Goal: Information Seeking & Learning: Check status

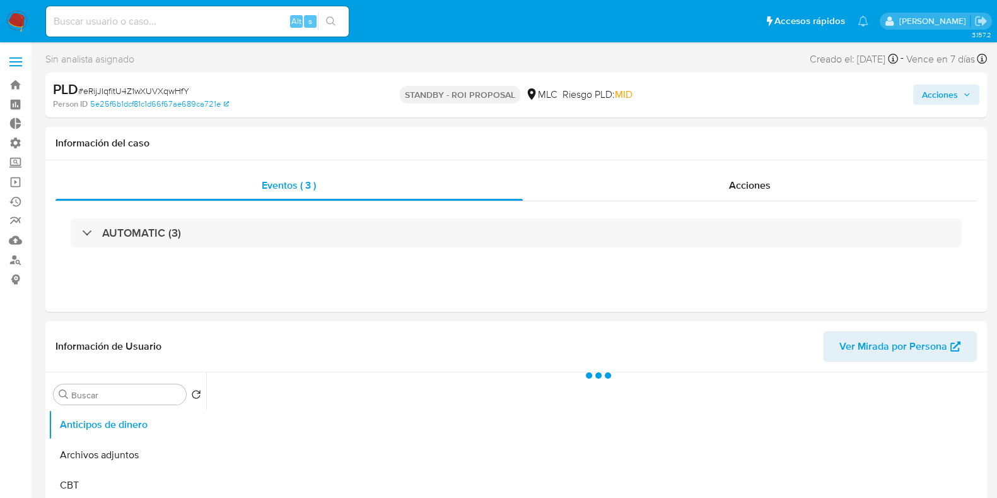
select select "10"
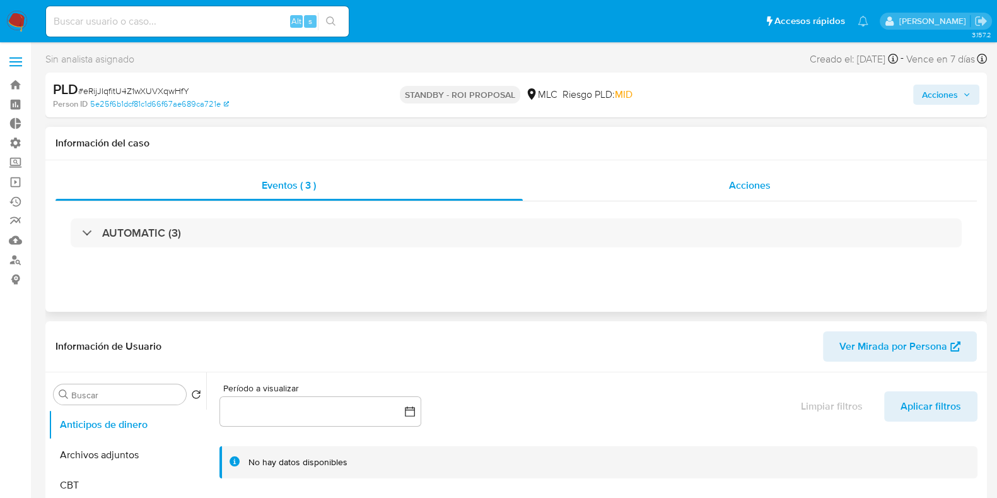
click at [707, 193] on div "Acciones" at bounding box center [750, 185] width 455 height 30
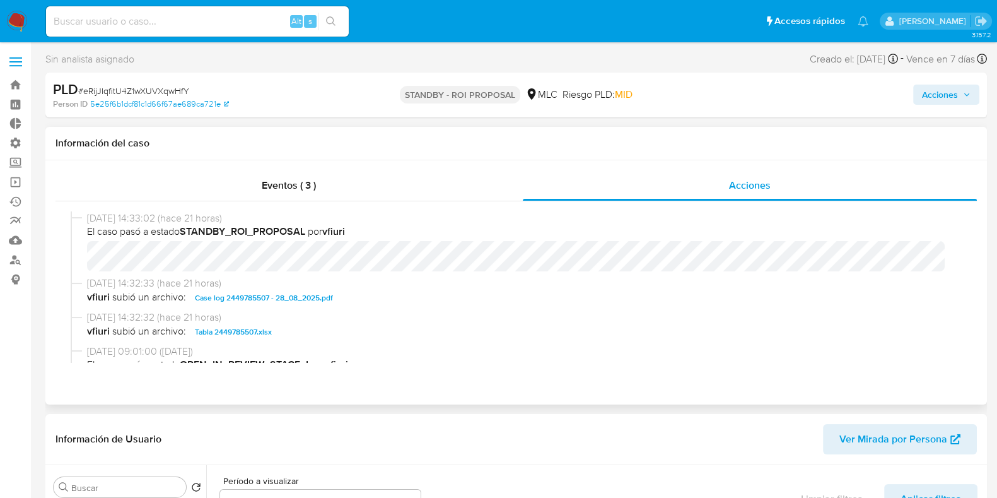
drag, startPoint x: 353, startPoint y: 233, endPoint x: 326, endPoint y: 228, distance: 28.2
click at [326, 228] on span "El caso pasó a estado STANDBY_ROI_PROPOSAL por vfiuri" at bounding box center [522, 232] width 870 height 14
click at [353, 233] on span "El caso pasó a estado STANDBY_ROI_PROPOSAL por vfiuri" at bounding box center [522, 232] width 870 height 14
click at [278, 188] on span "Eventos ( 3 )" at bounding box center [289, 185] width 54 height 15
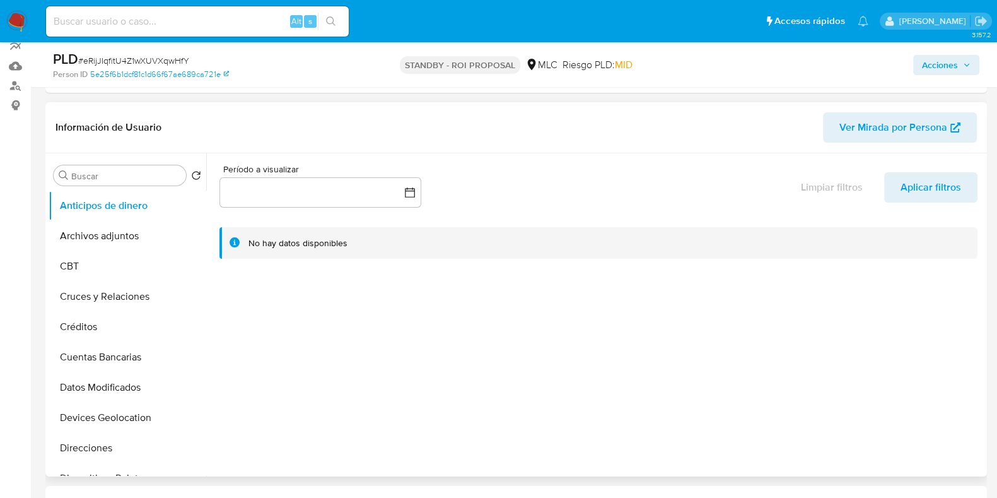
scroll to position [78, 0]
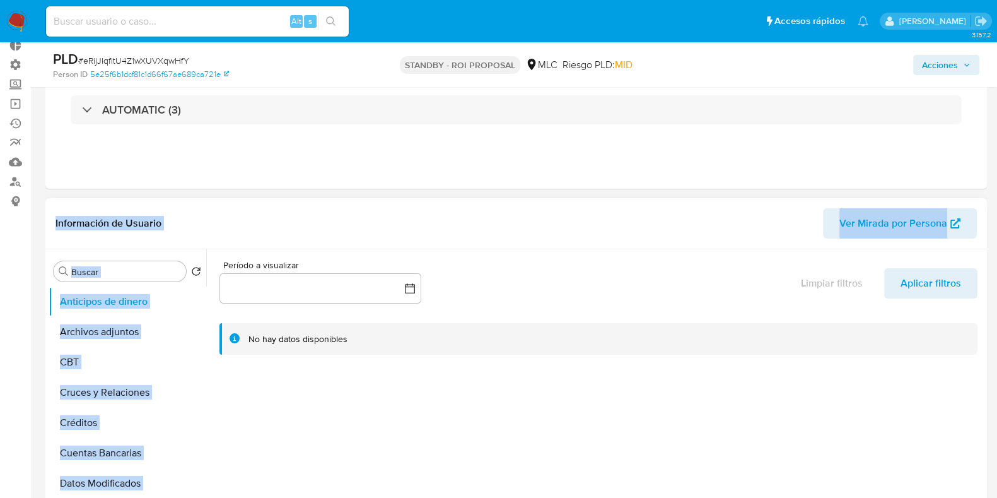
drag, startPoint x: 843, startPoint y: 148, endPoint x: 826, endPoint y: 288, distance: 141.2
click at [811, 179] on div "Eventos ( 3 ) Acciones AUTOMATIC (3)" at bounding box center [516, 112] width 942 height 151
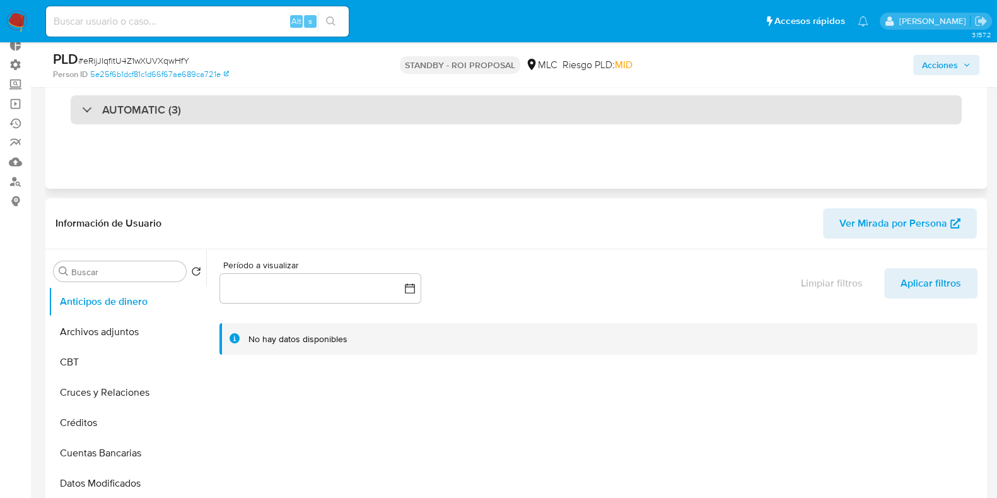
click at [92, 105] on div "AUTOMATIC (3)" at bounding box center [131, 110] width 99 height 14
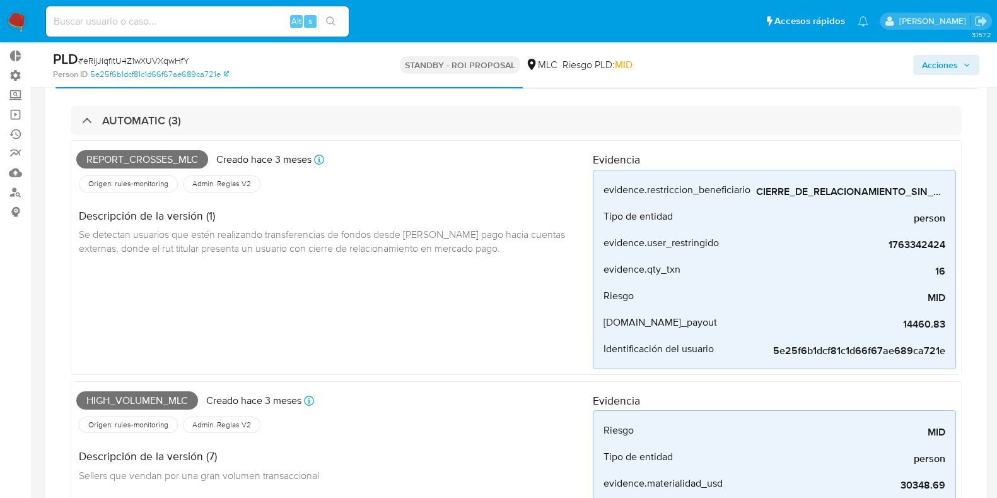
scroll to position [0, 0]
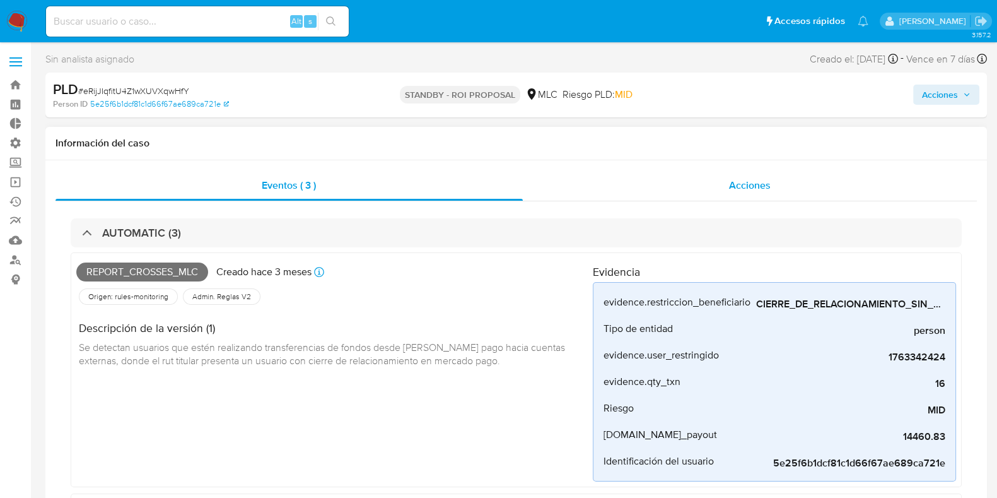
click at [731, 193] on div "Acciones" at bounding box center [750, 185] width 455 height 30
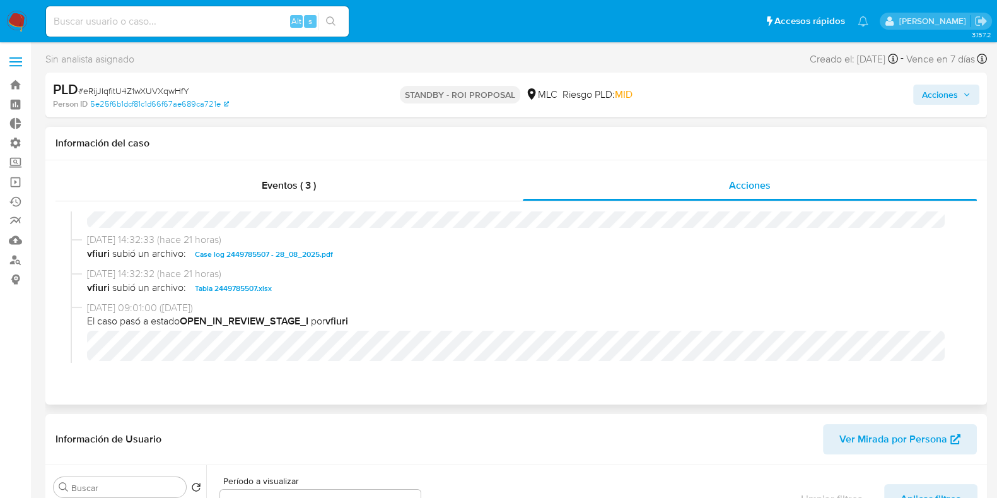
scroll to position [78, 0]
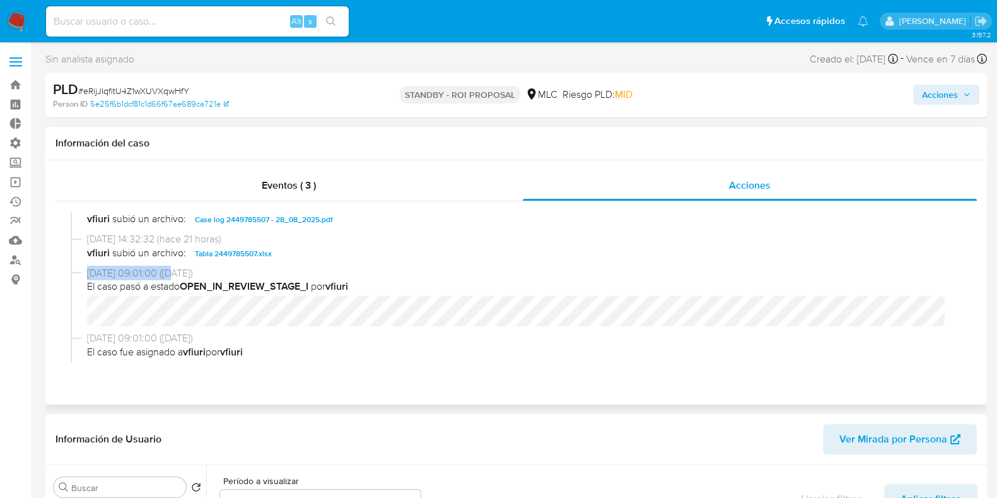
drag, startPoint x: 179, startPoint y: 271, endPoint x: 85, endPoint y: 269, distance: 94.0
click at [85, 269] on div "[DATE] 09:01:00 ([DATE]) El caso pasó a estado OPEN_IN_REVIEW_STAGE_I por vfiuri" at bounding box center [516, 299] width 891 height 66
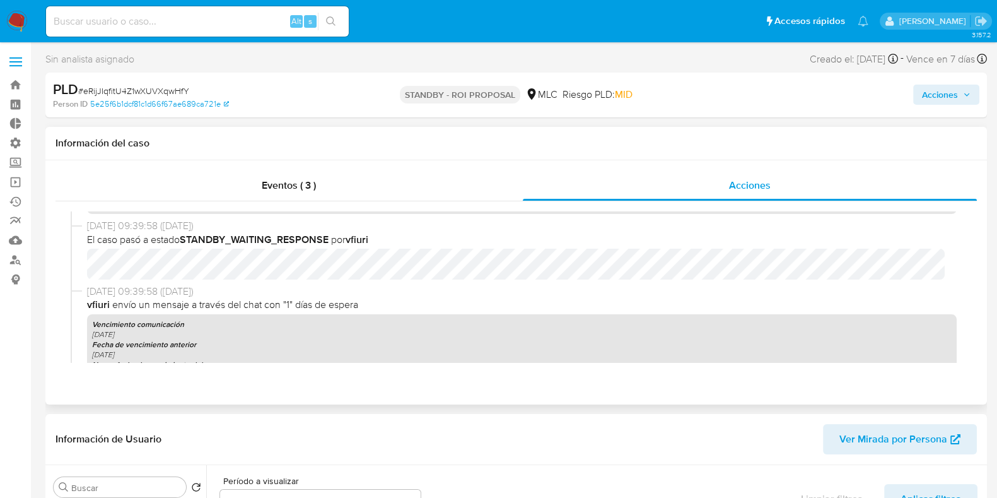
scroll to position [473, 0]
drag, startPoint x: 328, startPoint y: 236, endPoint x: 186, endPoint y: 241, distance: 142.0
click at [186, 241] on b "STANDBY_WAITING_RESPONSE" at bounding box center [254, 239] width 149 height 15
drag, startPoint x: 177, startPoint y: 293, endPoint x: 156, endPoint y: 291, distance: 20.9
click at [156, 291] on span "[DATE] 09:39:58 ([DATE])" at bounding box center [522, 292] width 870 height 14
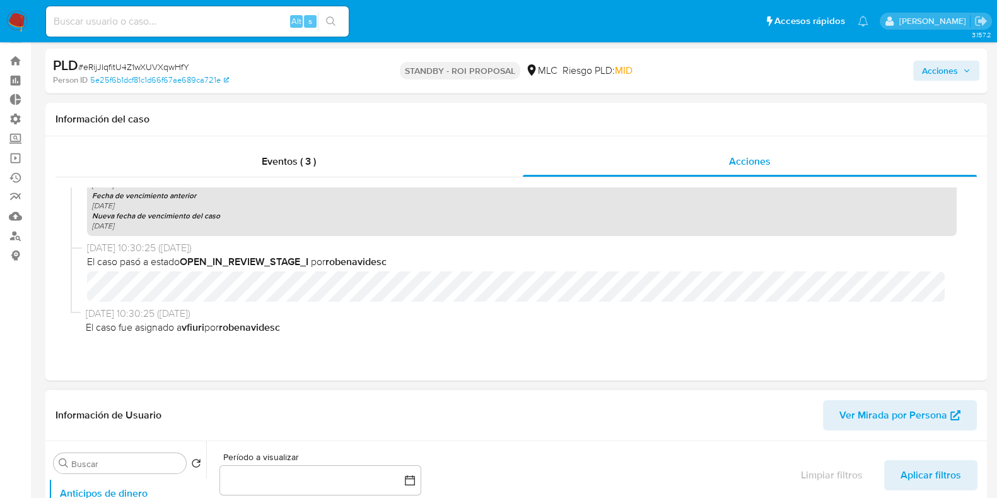
scroll to position [0, 0]
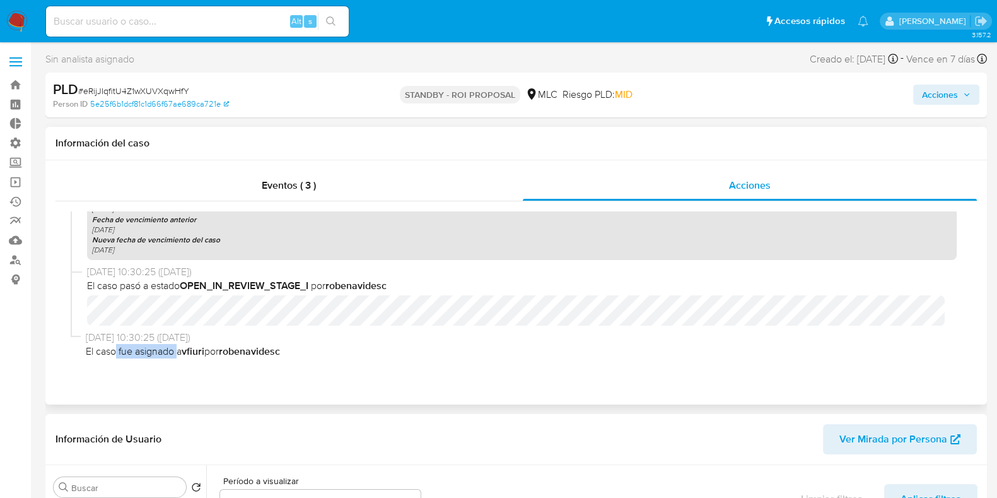
drag, startPoint x: 129, startPoint y: 352, endPoint x: 180, endPoint y: 348, distance: 50.6
click at [180, 348] on span "El caso fue asignado a vfiuri por robenavidesc" at bounding box center [521, 351] width 871 height 14
click at [199, 349] on b "vfiuri" at bounding box center [193, 351] width 23 height 15
drag, startPoint x: 185, startPoint y: 349, endPoint x: 205, endPoint y: 347, distance: 19.7
click at [205, 347] on span "El caso fue asignado a vfiuri por robenavidesc" at bounding box center [521, 351] width 871 height 14
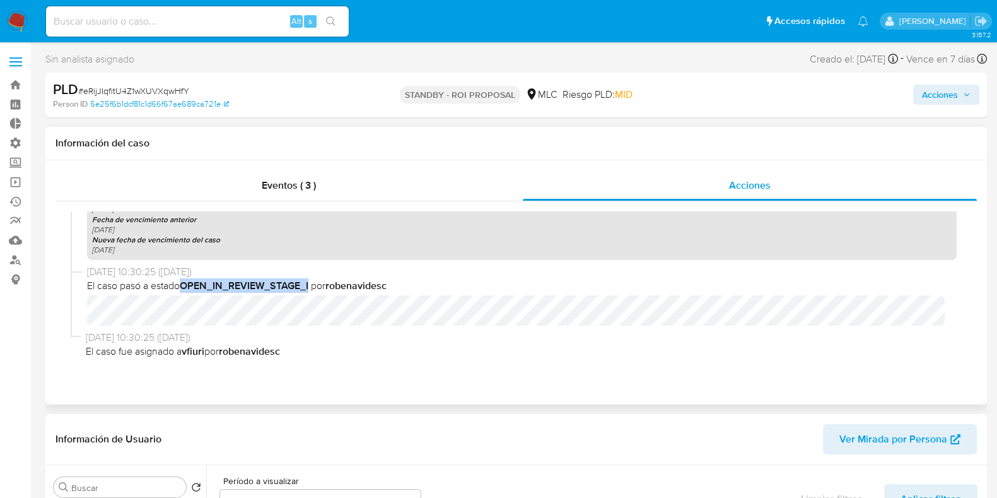
drag, startPoint x: 184, startPoint y: 285, endPoint x: 312, endPoint y: 284, distance: 128.1
click at [312, 284] on span "El caso pasó a estado OPEN_IN_REVIEW_STAGE_I por robenavidesc" at bounding box center [522, 286] width 870 height 14
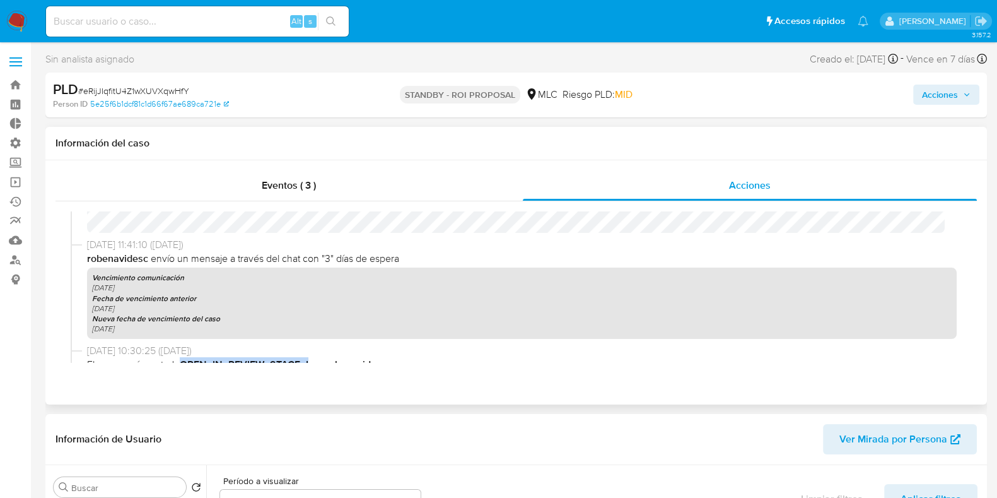
scroll to position [1637, 0]
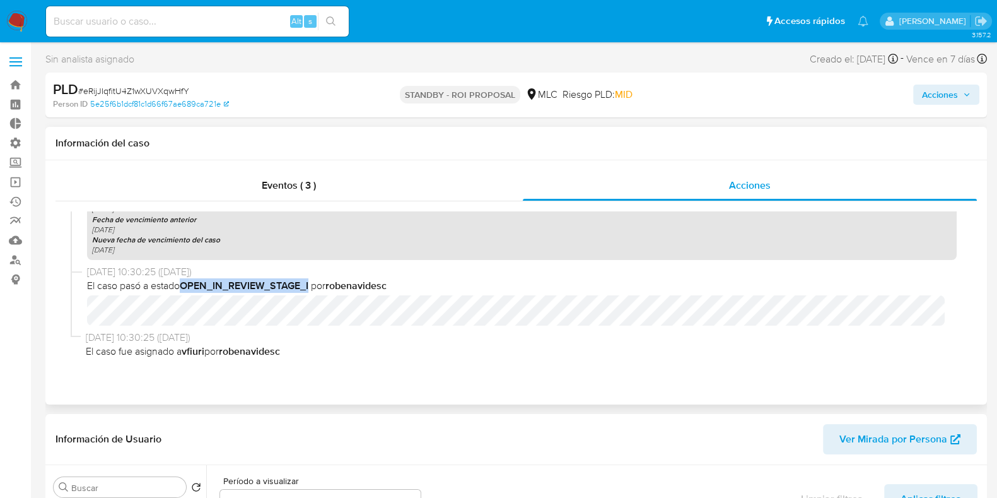
click at [308, 281] on b "OPEN_IN_REVIEW_STAGE_I" at bounding box center [244, 285] width 129 height 15
drag, startPoint x: 313, startPoint y: 285, endPoint x: 186, endPoint y: 286, distance: 126.8
click at [186, 286] on span "El caso pasó a estado OPEN_IN_REVIEW_STAGE_I por robenavidesc" at bounding box center [522, 286] width 870 height 14
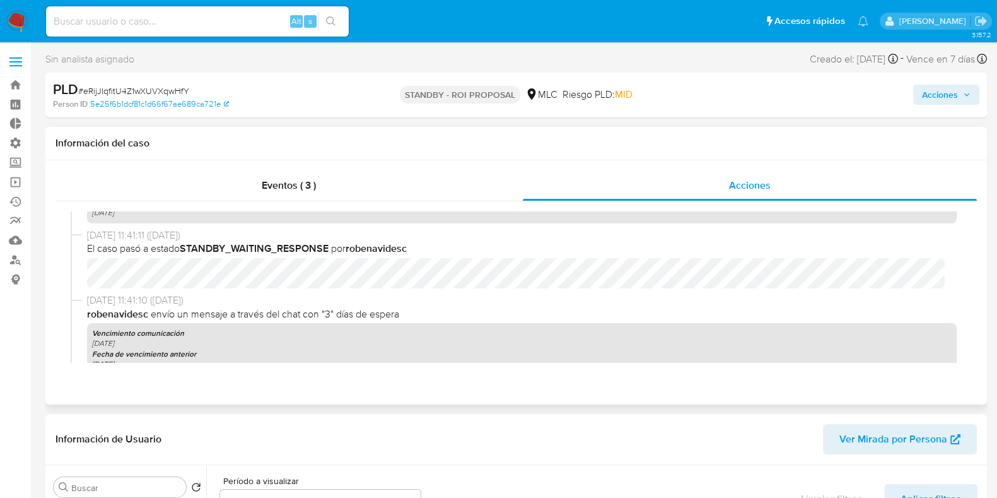
scroll to position [1479, 0]
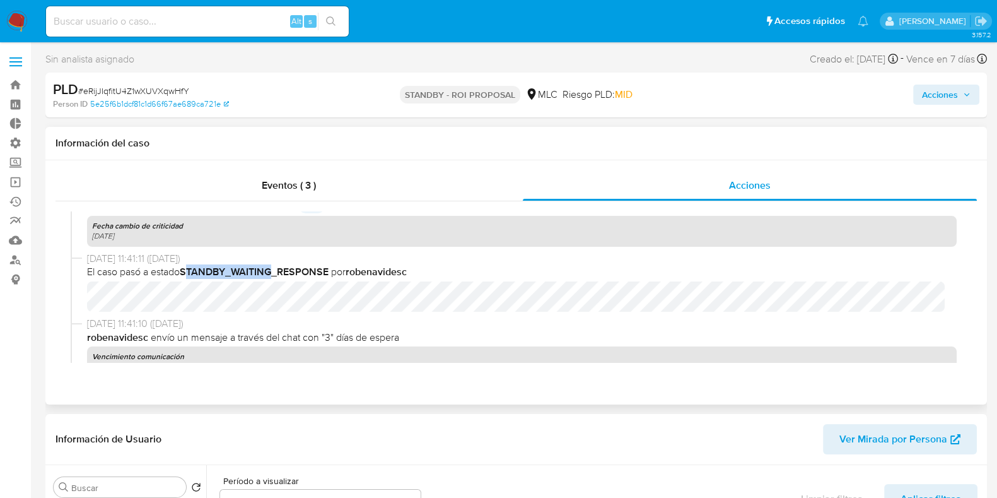
drag, startPoint x: 189, startPoint y: 270, endPoint x: 272, endPoint y: 266, distance: 83.4
click at [272, 266] on b "STANDBY_WAITING_RESPONSE" at bounding box center [254, 271] width 149 height 15
drag, startPoint x: 139, startPoint y: 256, endPoint x: 167, endPoint y: 254, distance: 28.5
click at [167, 254] on span "[DATE] 11:41:11 ([DATE])" at bounding box center [522, 259] width 870 height 14
click at [164, 261] on span "[DATE] 11:41:11 ([DATE])" at bounding box center [522, 259] width 870 height 14
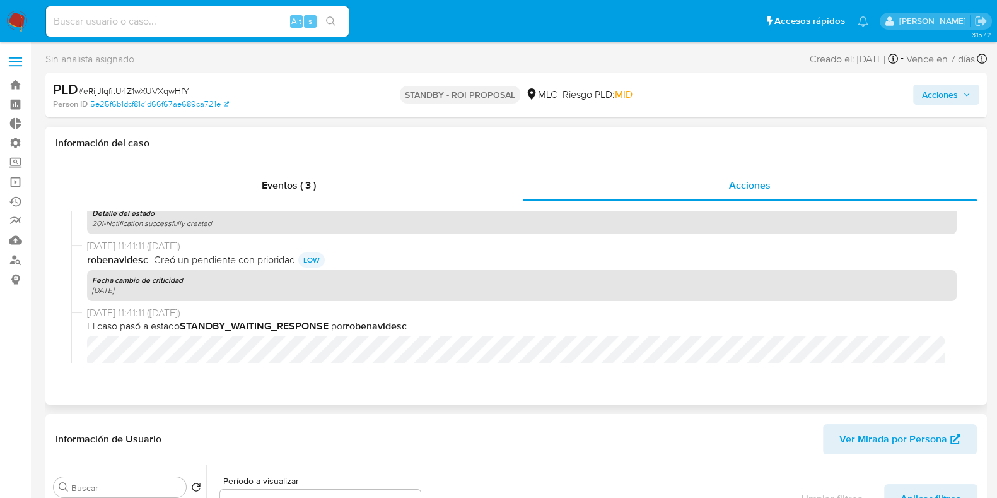
scroll to position [1400, 0]
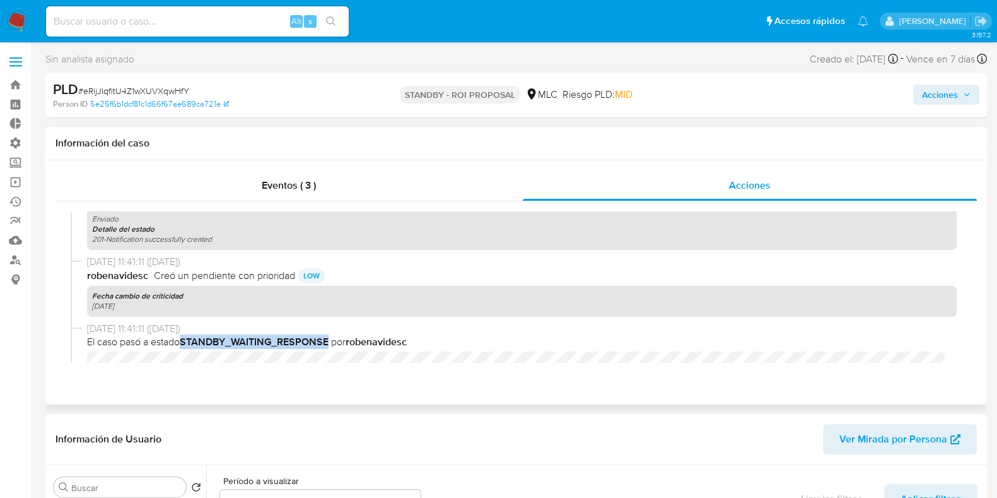
drag, startPoint x: 329, startPoint y: 348, endPoint x: 186, endPoint y: 335, distance: 143.8
click at [186, 335] on b "STANDBY_WAITING_RESPONSE" at bounding box center [254, 341] width 149 height 15
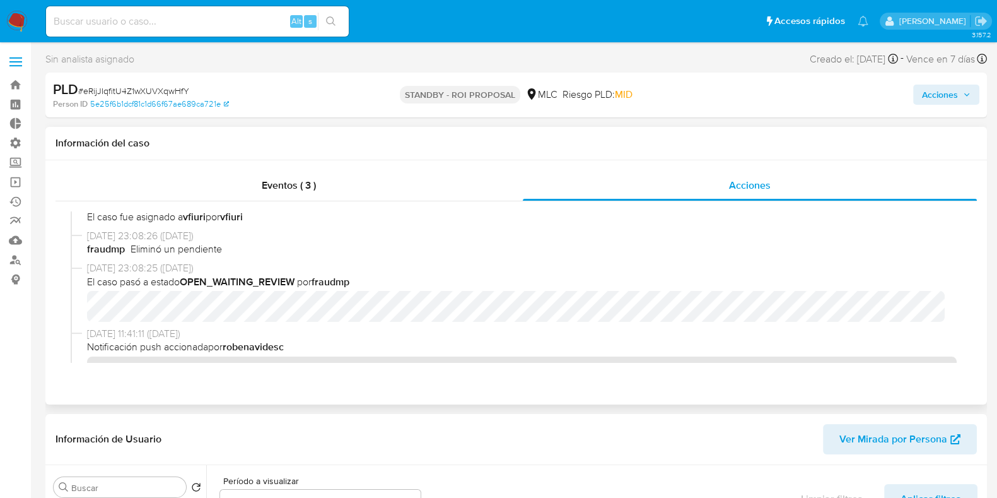
scroll to position [1330, 0]
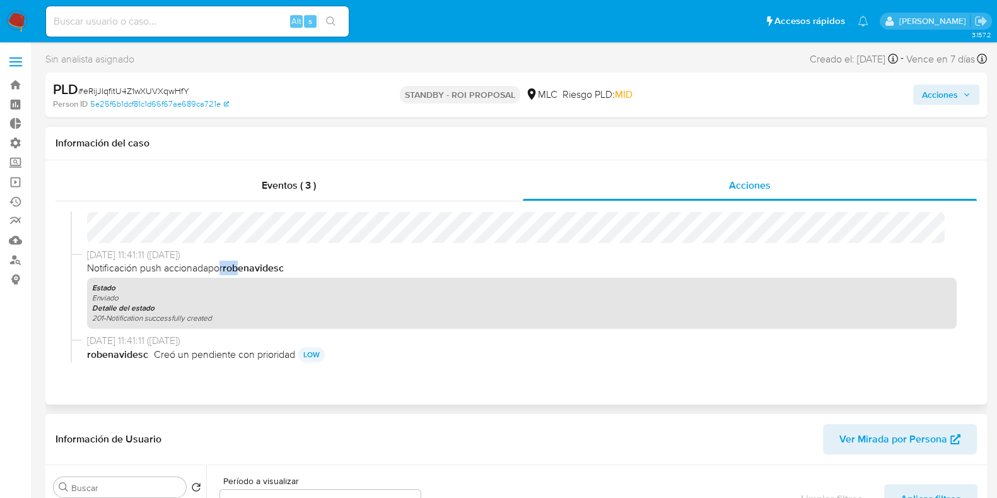
drag, startPoint x: 218, startPoint y: 263, endPoint x: 243, endPoint y: 263, distance: 25.2
click at [243, 263] on span "Notificación push accionada por robenavidesc" at bounding box center [522, 268] width 870 height 14
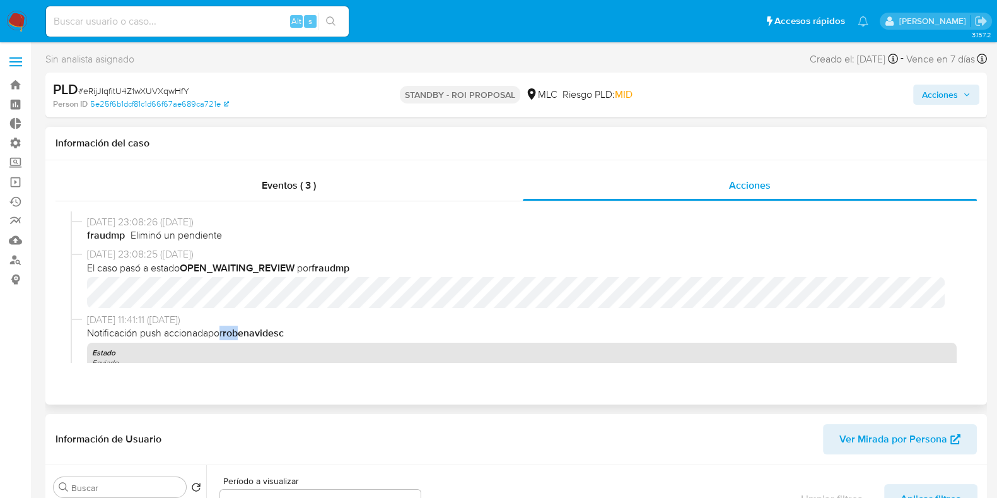
scroll to position [1252, 0]
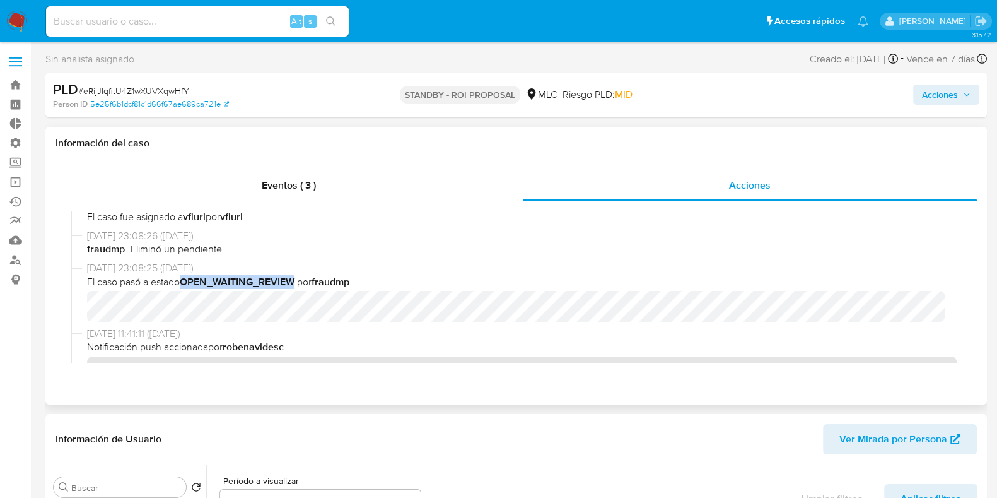
drag, startPoint x: 189, startPoint y: 277, endPoint x: 296, endPoint y: 277, distance: 107.9
click at [295, 277] on b "OPEN_WAITING_REVIEW" at bounding box center [237, 281] width 115 height 15
click at [224, 279] on b "OPEN_WAITING_REVIEW" at bounding box center [237, 281] width 115 height 15
drag, startPoint x: 186, startPoint y: 279, endPoint x: 300, endPoint y: 280, distance: 113.6
click at [300, 280] on span "El caso pasó a estado OPEN_WAITING_REVIEW por fraudmp" at bounding box center [522, 282] width 870 height 14
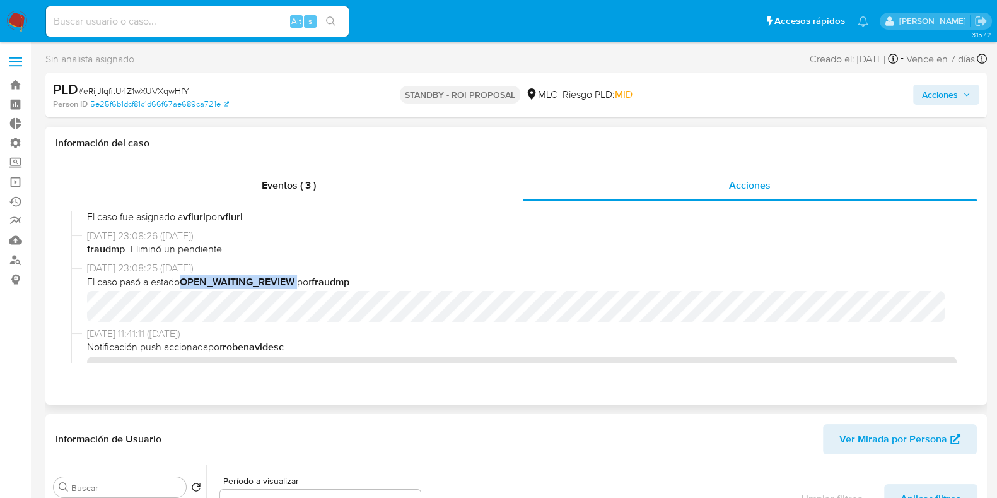
scroll to position [1173, 0]
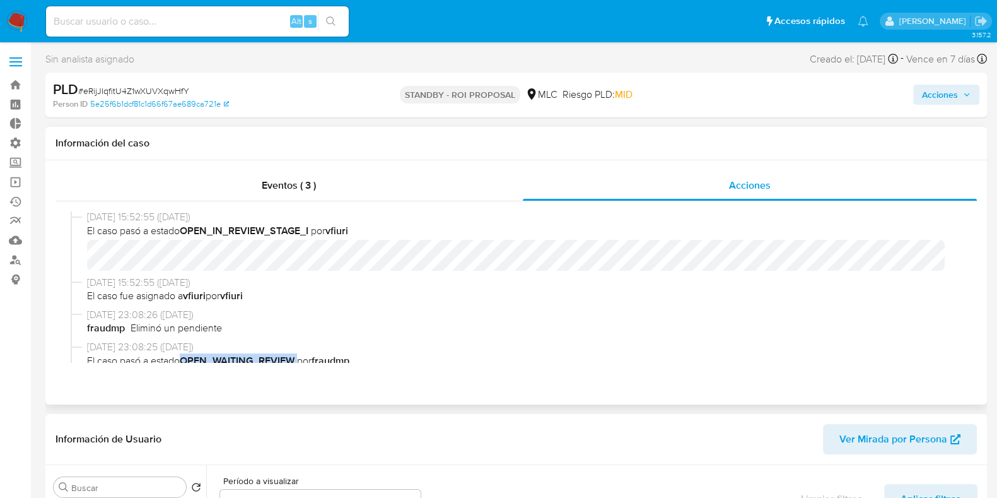
drag, startPoint x: 225, startPoint y: 300, endPoint x: 249, endPoint y: 298, distance: 24.0
click at [249, 298] on span "El caso fue asignado a vfiuri por vfiuri" at bounding box center [522, 296] width 870 height 14
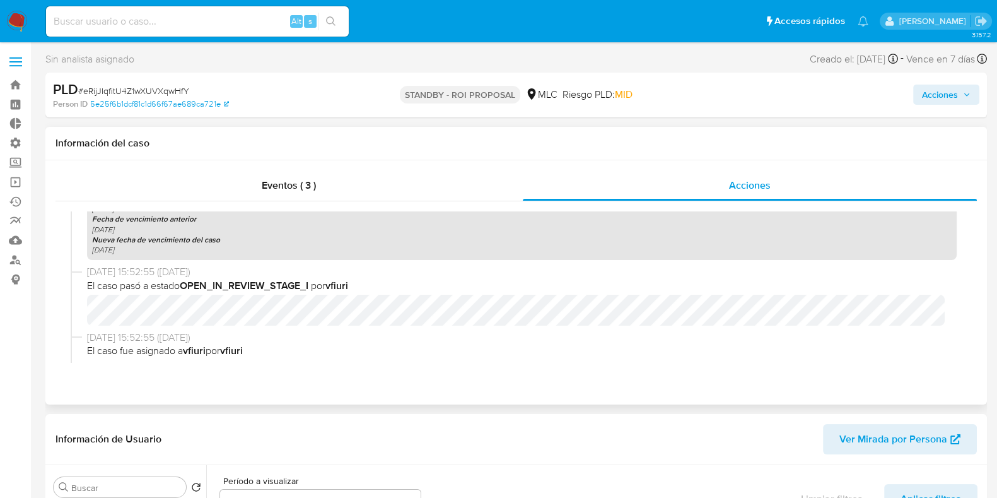
scroll to position [1094, 0]
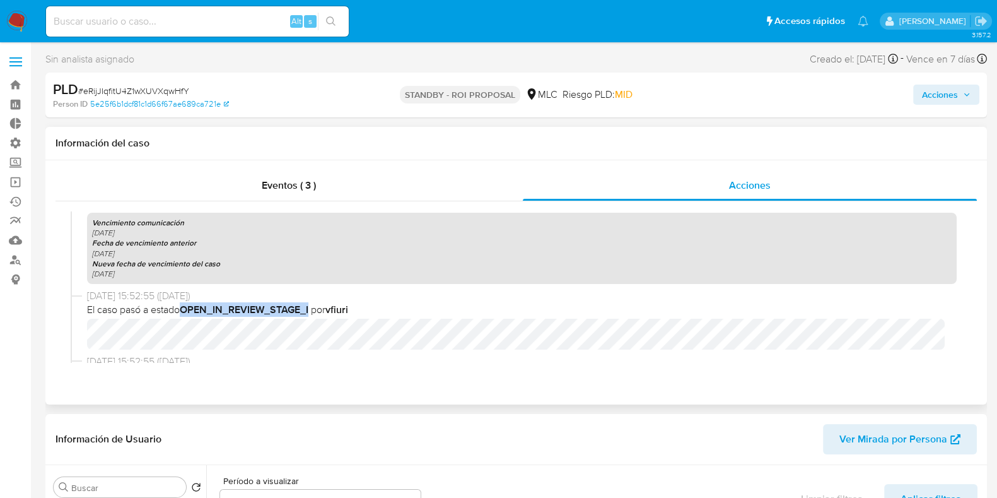
drag, startPoint x: 312, startPoint y: 307, endPoint x: 182, endPoint y: 311, distance: 130.0
click at [182, 311] on span "El caso pasó a estado OPEN_IN_REVIEW_STAGE_I por vfiuri" at bounding box center [522, 310] width 870 height 14
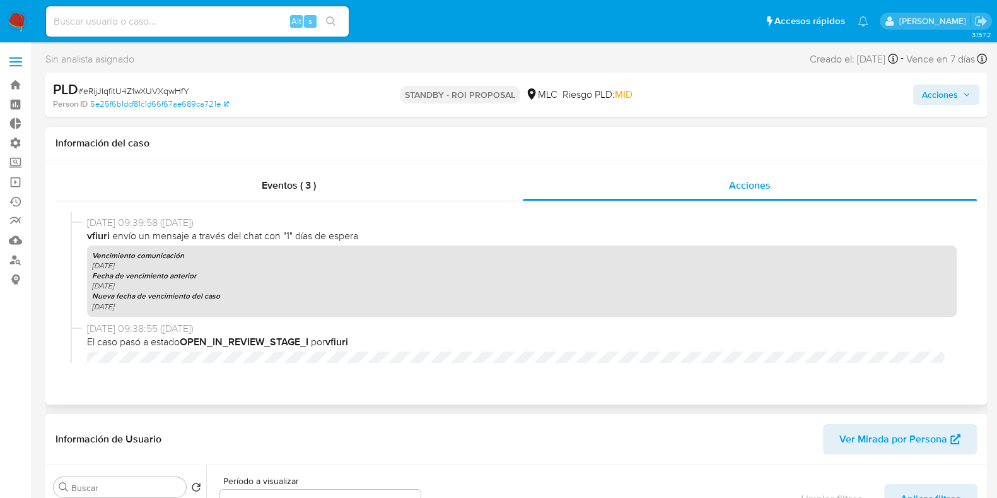
scroll to position [621, 0]
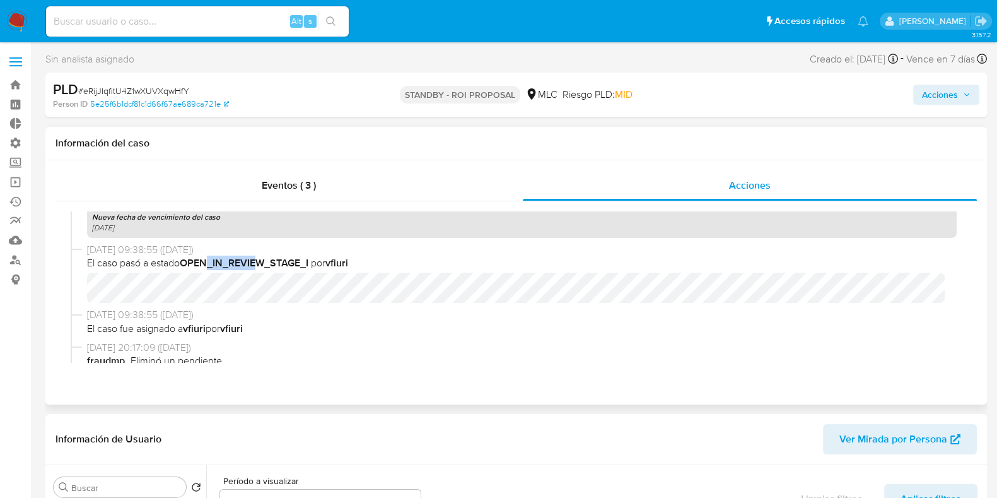
drag, startPoint x: 209, startPoint y: 260, endPoint x: 262, endPoint y: 261, distance: 53.0
click at [261, 261] on b "OPEN_IN_REVIEW_STAGE_I" at bounding box center [244, 262] width 129 height 15
click at [341, 266] on b "vfiuri" at bounding box center [337, 262] width 23 height 15
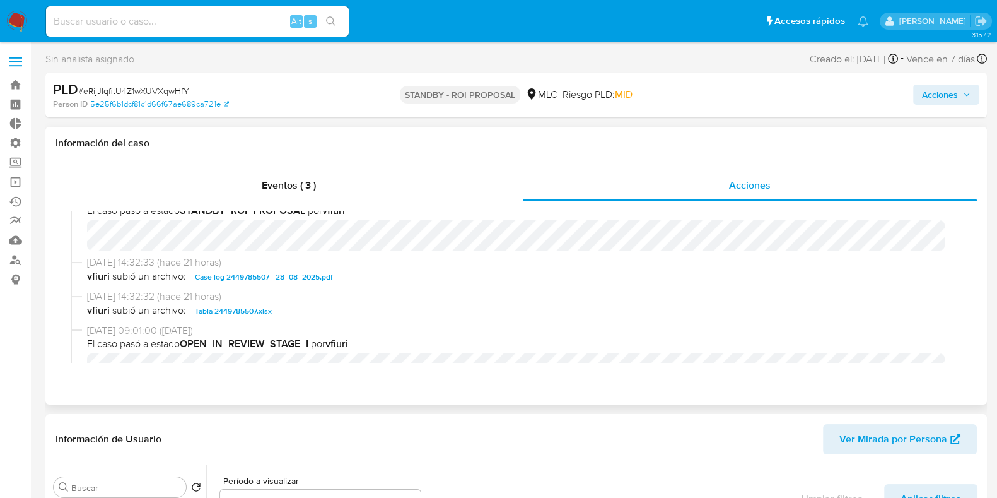
scroll to position [0, 0]
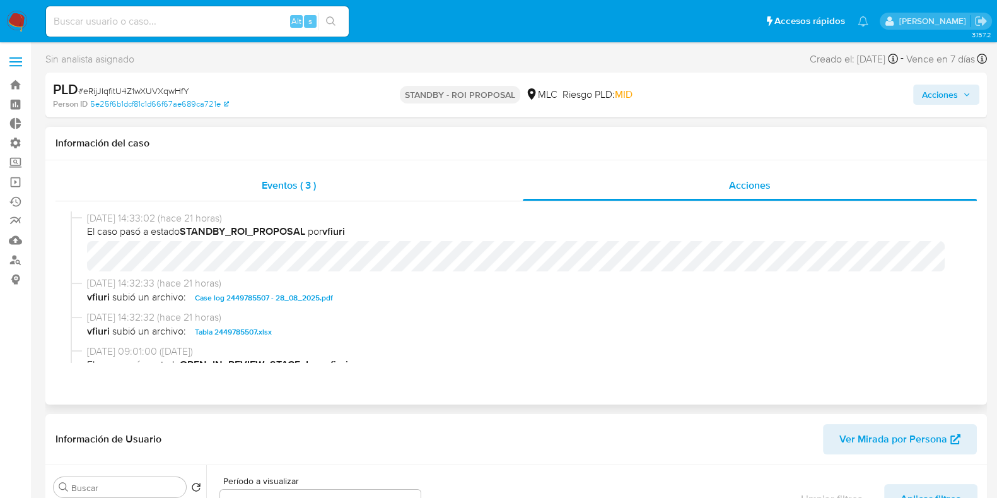
click at [312, 185] on span "Eventos ( 3 )" at bounding box center [289, 185] width 54 height 15
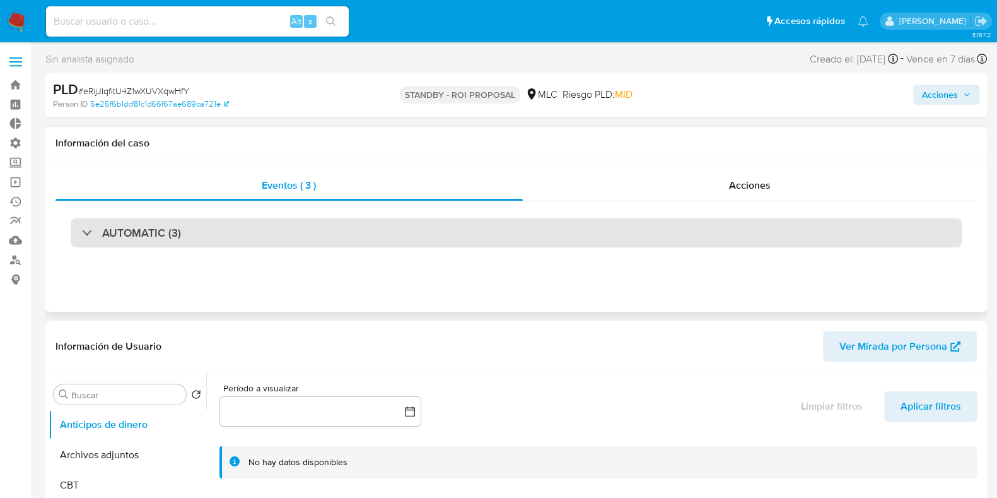
click at [78, 225] on div "AUTOMATIC (3)" at bounding box center [516, 232] width 891 height 29
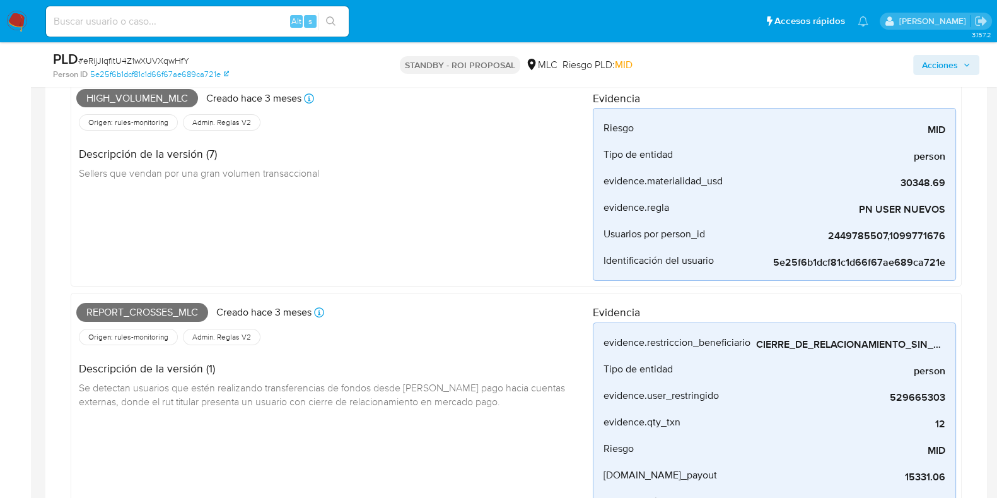
scroll to position [394, 0]
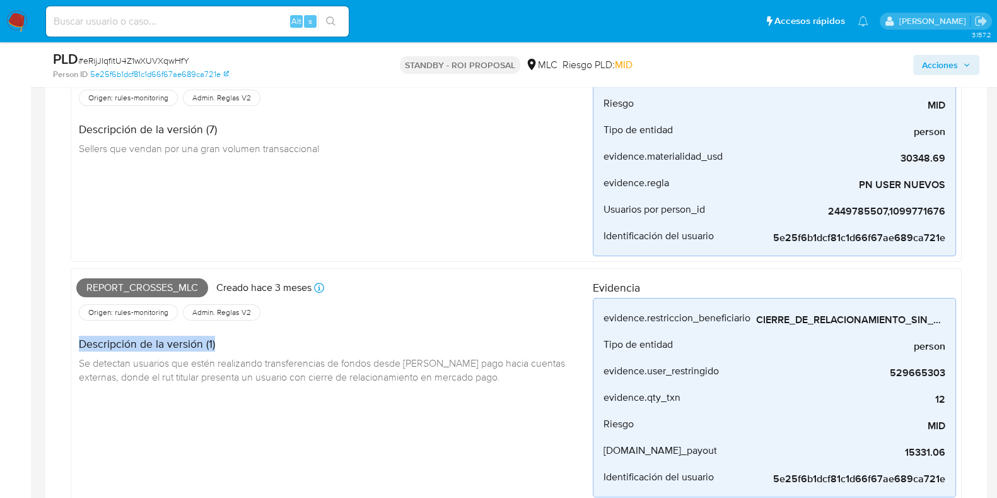
drag, startPoint x: 221, startPoint y: 344, endPoint x: 81, endPoint y: 344, distance: 139.4
click at [81, 344] on h4 "Descripción de la versión (1)" at bounding box center [331, 344] width 504 height 14
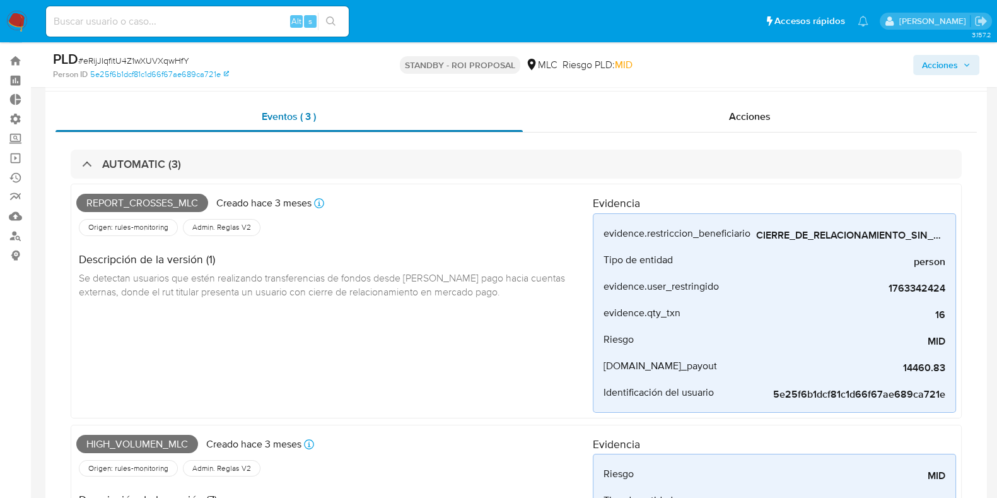
scroll to position [0, 0]
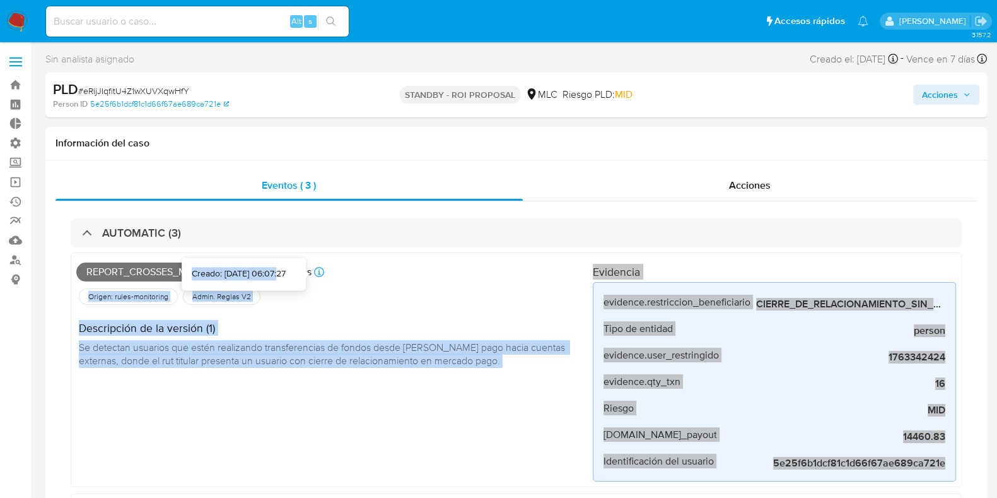
drag, startPoint x: 336, startPoint y: 273, endPoint x: 262, endPoint y: 269, distance: 74.5
click at [375, 348] on span "Se detectan usuarios que estén realizando transferencias de fondos desde [PERSO…" at bounding box center [323, 354] width 489 height 28
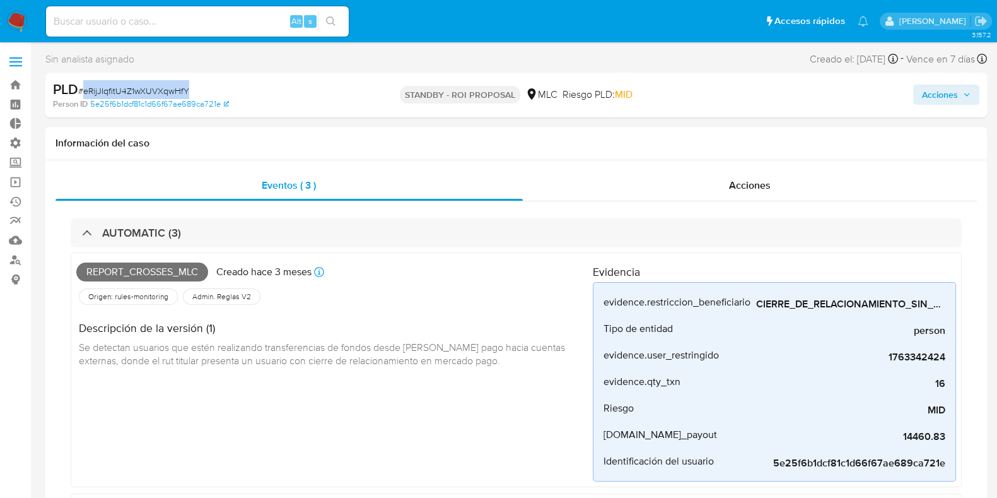
drag, startPoint x: 197, startPoint y: 91, endPoint x: 85, endPoint y: 93, distance: 111.7
click at [85, 93] on div "PLD # eRijJIqfitU4Z1wXUVXqwHfY" at bounding box center [205, 89] width 304 height 19
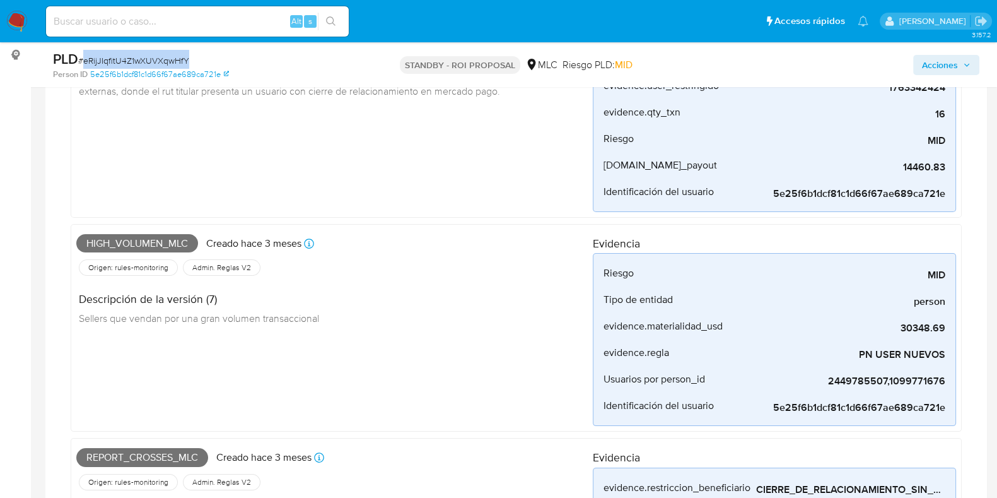
scroll to position [315, 0]
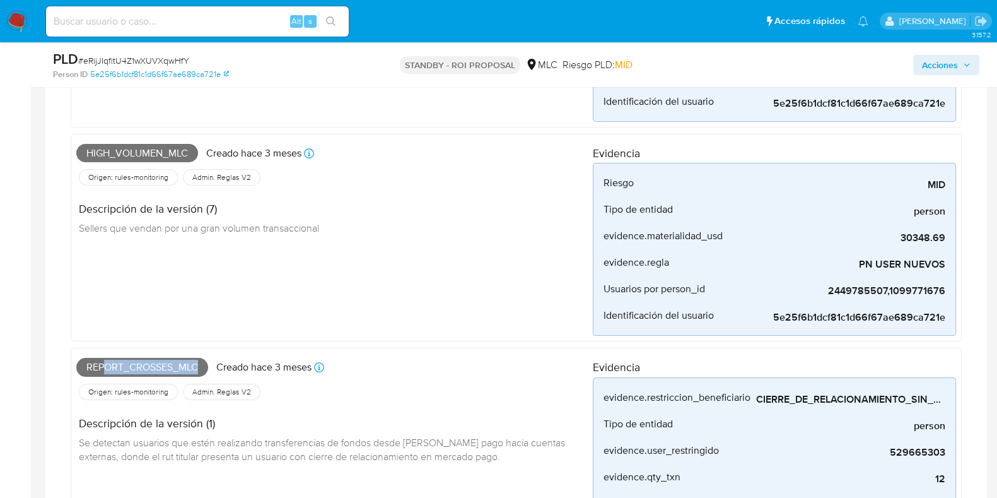
drag, startPoint x: 199, startPoint y: 367, endPoint x: 106, endPoint y: 363, distance: 92.8
click at [106, 363] on span "Report_crosses_mlc" at bounding box center [142, 367] width 132 height 19
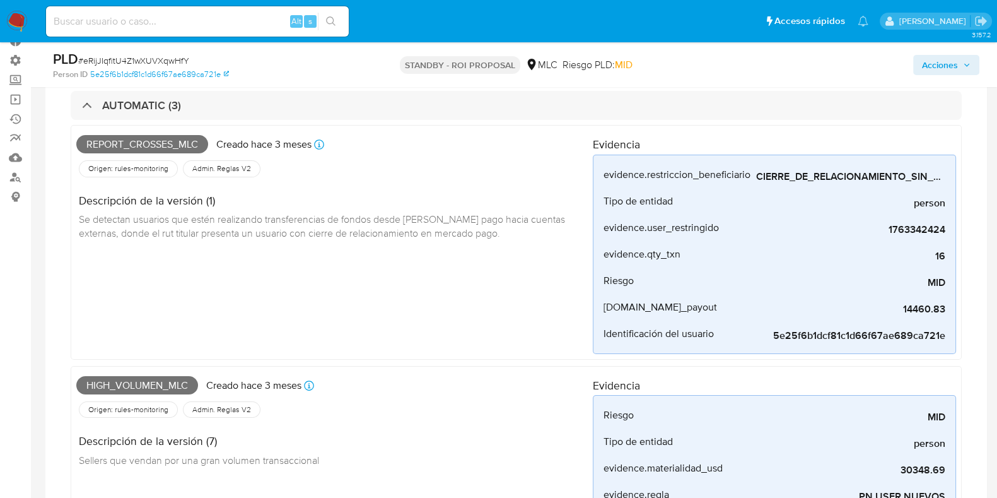
scroll to position [78, 0]
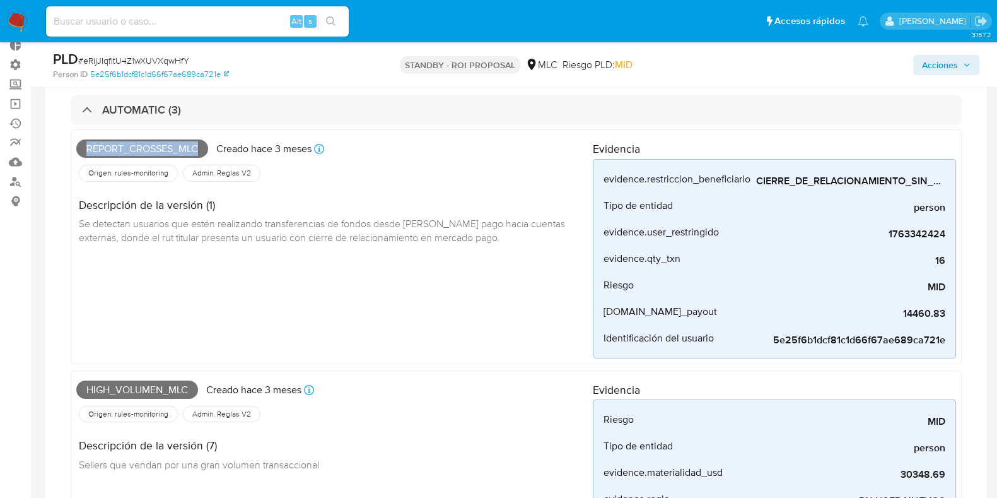
drag, startPoint x: 199, startPoint y: 145, endPoint x: 85, endPoint y: 148, distance: 114.9
click at [85, 148] on span "Report_crosses_mlc" at bounding box center [142, 148] width 132 height 19
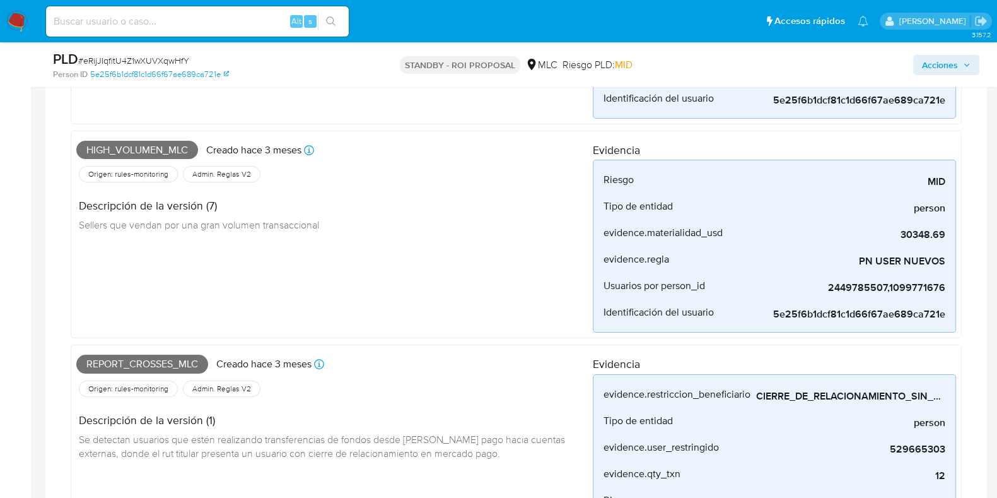
scroll to position [321, 0]
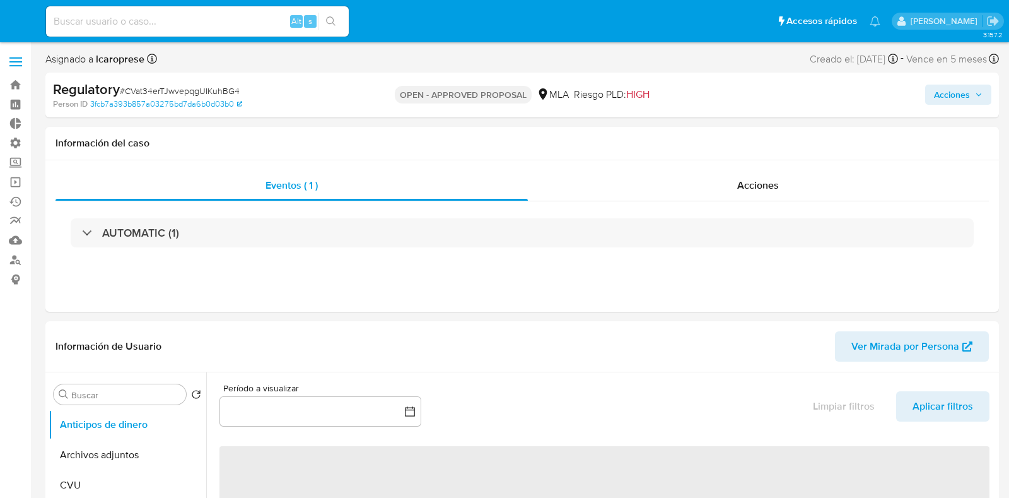
select select "10"
